Goal: Task Accomplishment & Management: Manage account settings

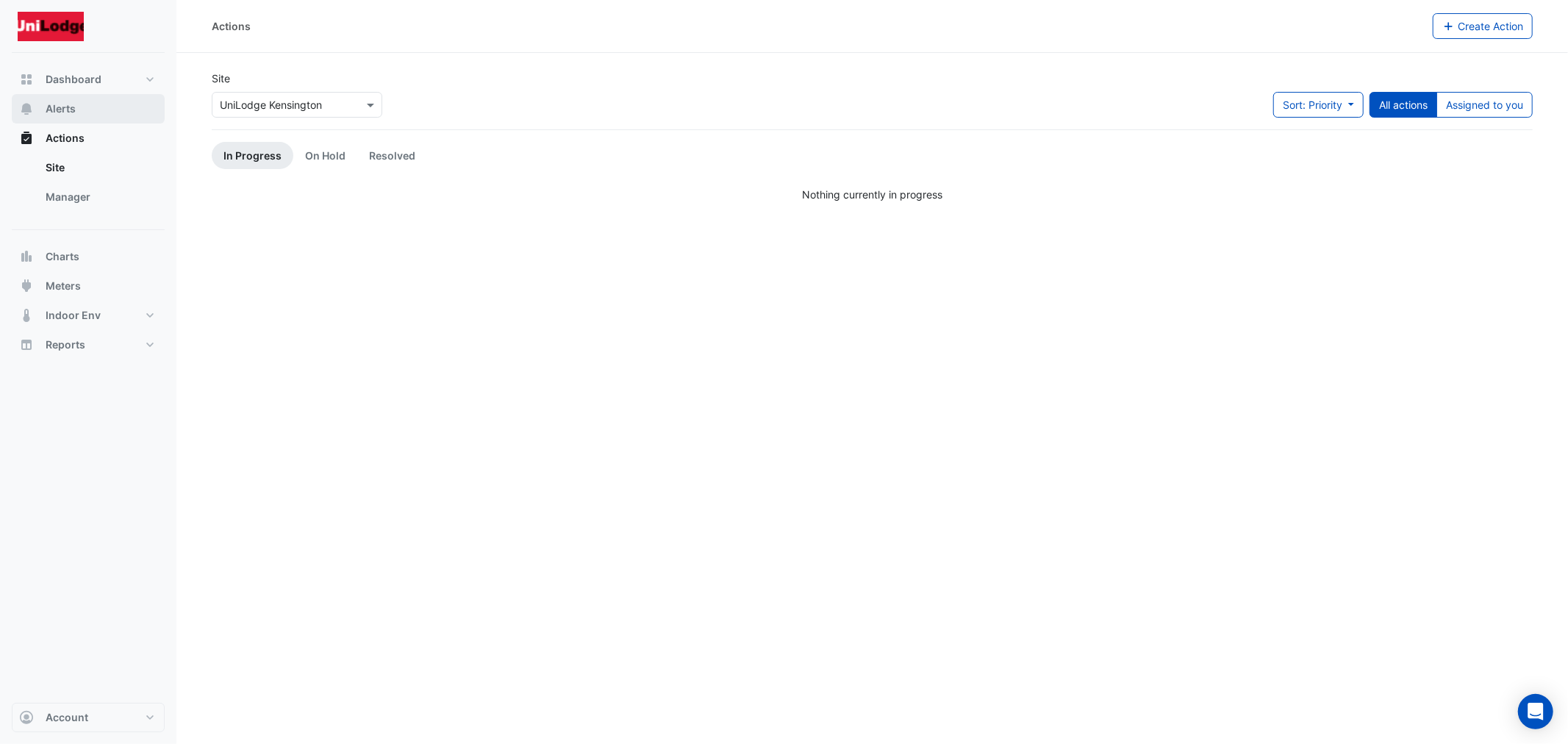
click at [52, 98] on button "Alerts" at bounding box center [88, 109] width 153 height 29
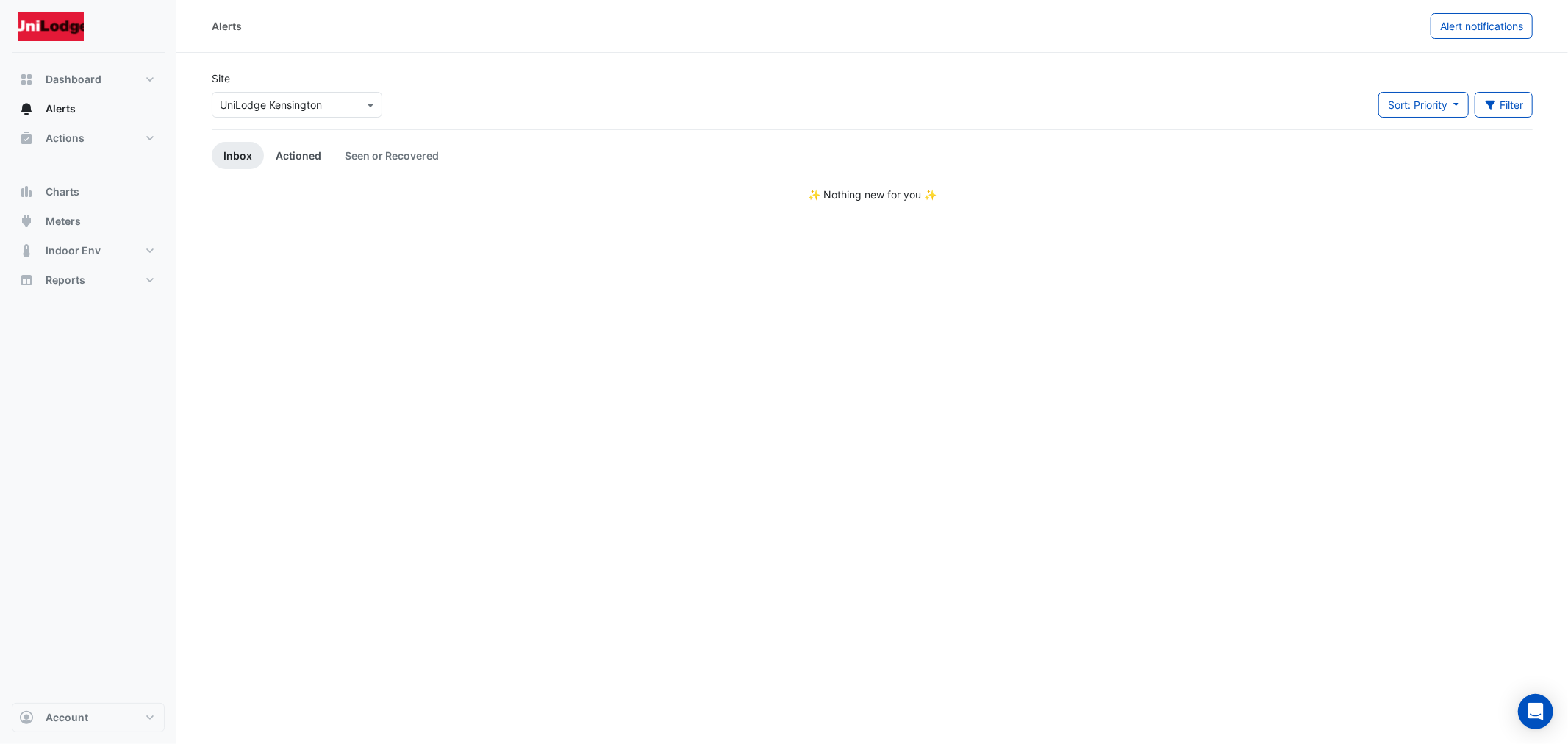
click at [272, 152] on link "Actioned" at bounding box center [299, 156] width 69 height 27
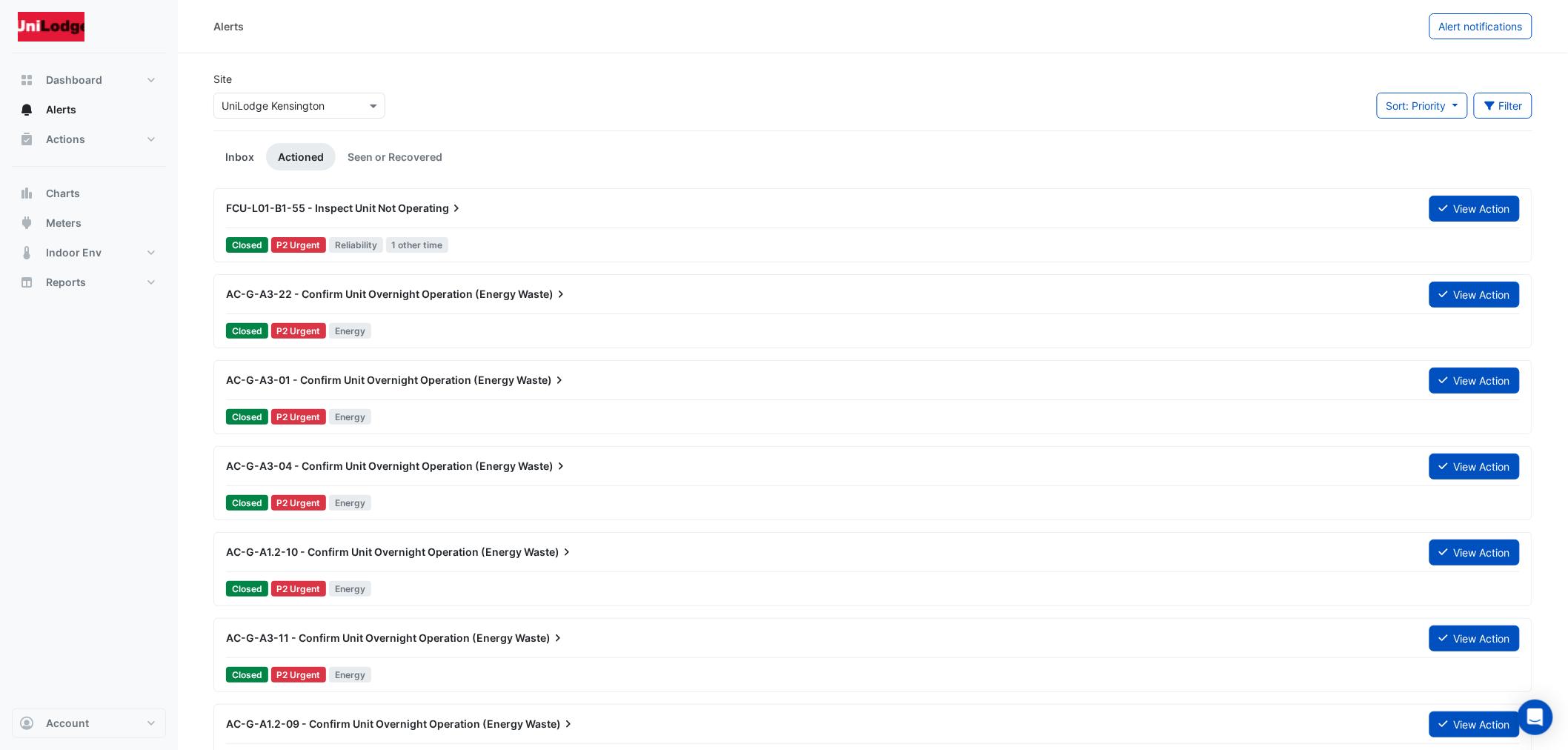
click at [234, 151] on link "Inbox" at bounding box center [240, 157] width 53 height 27
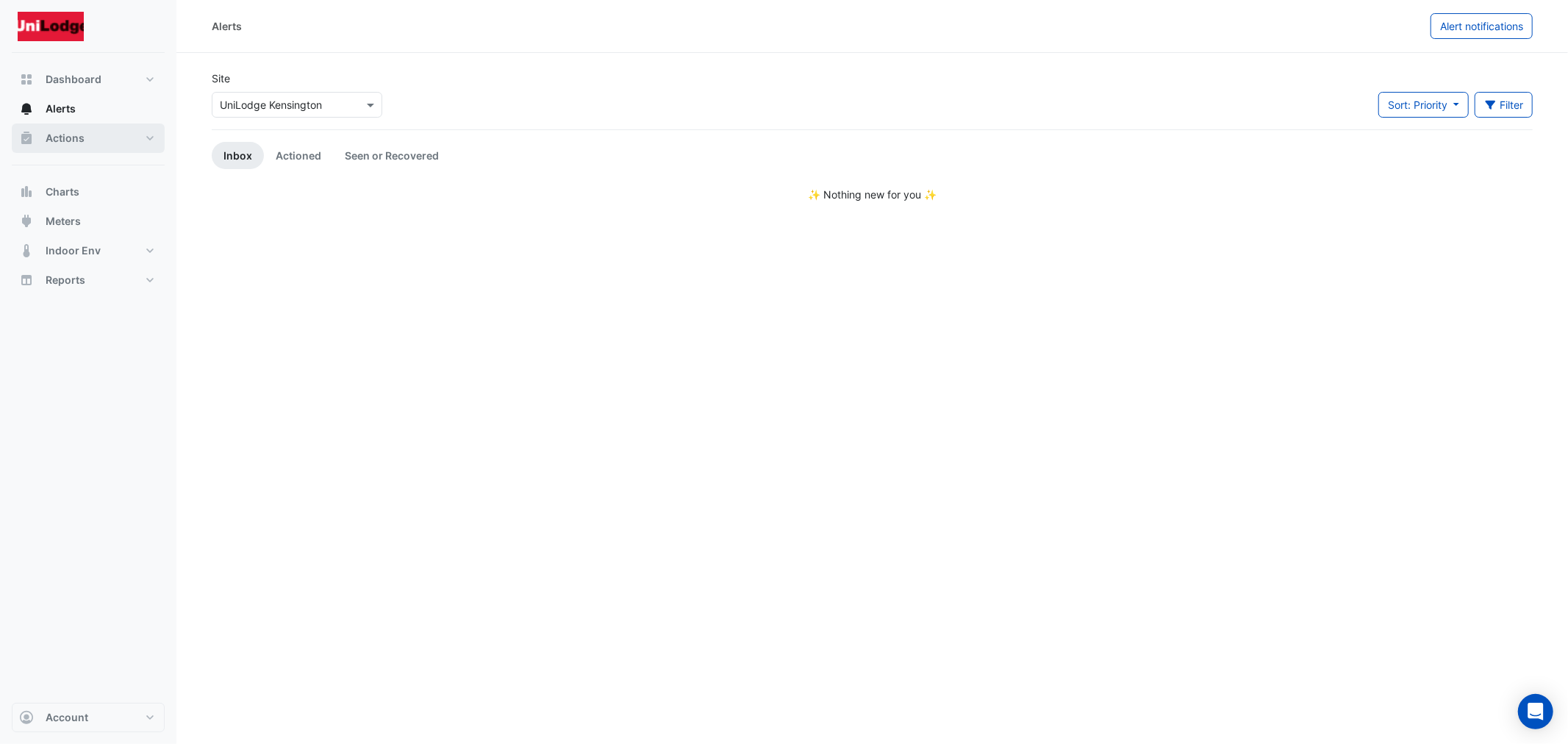
click at [62, 138] on span "Actions" at bounding box center [64, 138] width 39 height 14
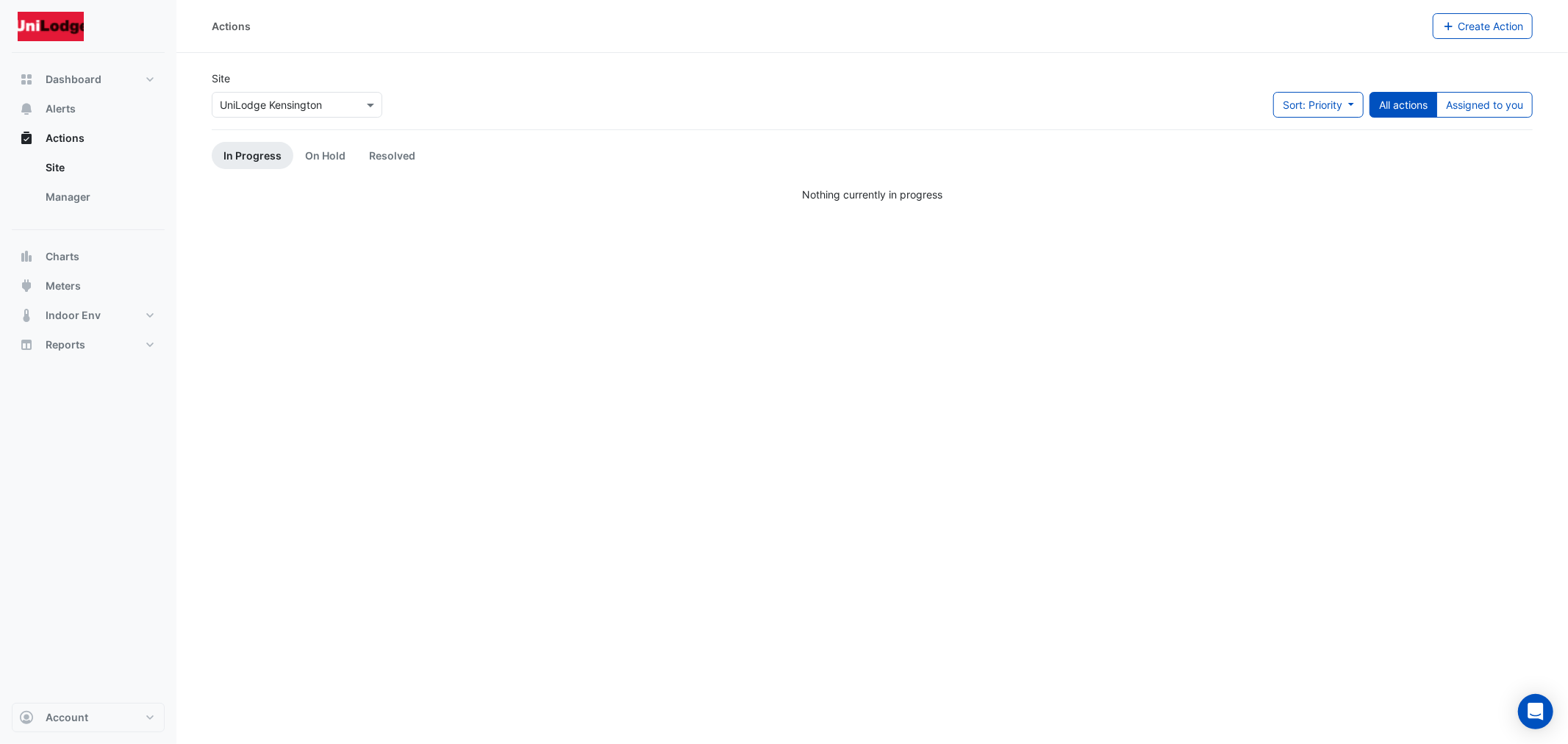
click at [535, 355] on div "Actions Create Action Site Select a Site × UniLodge [GEOGRAPHIC_DATA] Sort: Pri…" at bounding box center [872, 372] width 1392 height 744
click at [308, 157] on link "On Hold" at bounding box center [325, 156] width 64 height 27
click at [248, 157] on link "In Progress" at bounding box center [252, 156] width 81 height 27
click at [71, 96] on button "Alerts" at bounding box center [88, 109] width 153 height 29
